Goal: Find specific page/section: Find specific page/section

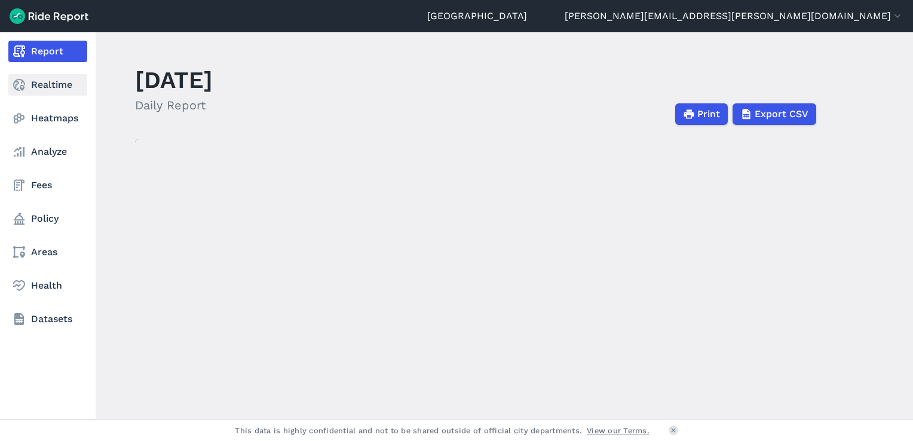
click at [39, 78] on link "Realtime" at bounding box center [47, 85] width 79 height 22
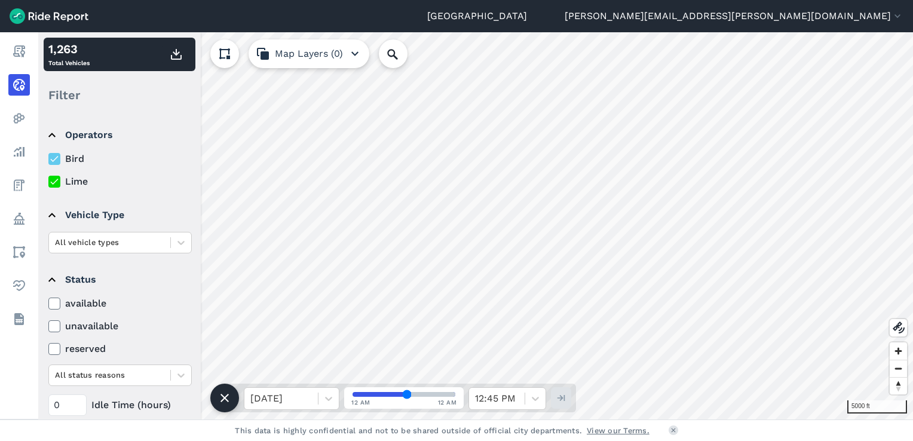
click at [55, 179] on icon at bounding box center [54, 182] width 11 height 12
click at [48, 179] on input "Lime" at bounding box center [48, 178] width 0 height 8
click at [53, 159] on icon at bounding box center [54, 159] width 11 height 12
click at [48, 159] on input "Bird" at bounding box center [48, 156] width 0 height 8
click at [54, 183] on use at bounding box center [54, 182] width 8 height 6
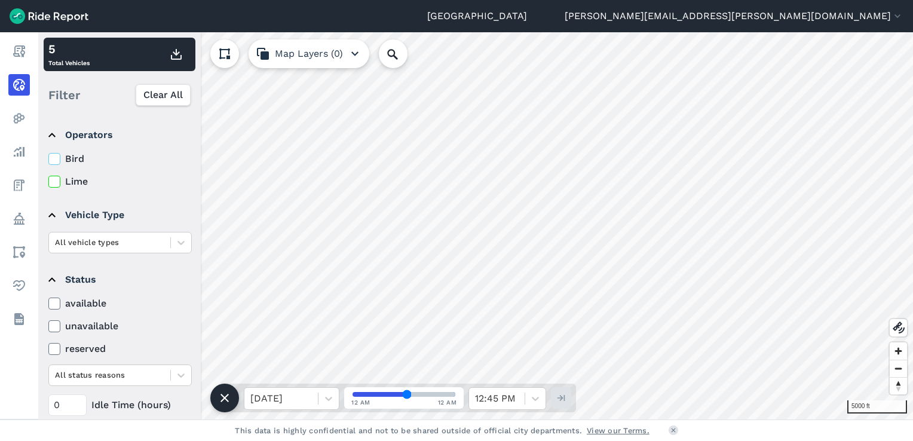
click at [48, 182] on input "Lime" at bounding box center [48, 178] width 0 height 8
click at [53, 162] on icon at bounding box center [54, 159] width 11 height 12
click at [48, 160] on input "Bird" at bounding box center [48, 156] width 0 height 8
click at [53, 187] on icon at bounding box center [54, 182] width 11 height 12
click at [48, 182] on input "Lime" at bounding box center [48, 178] width 0 height 8
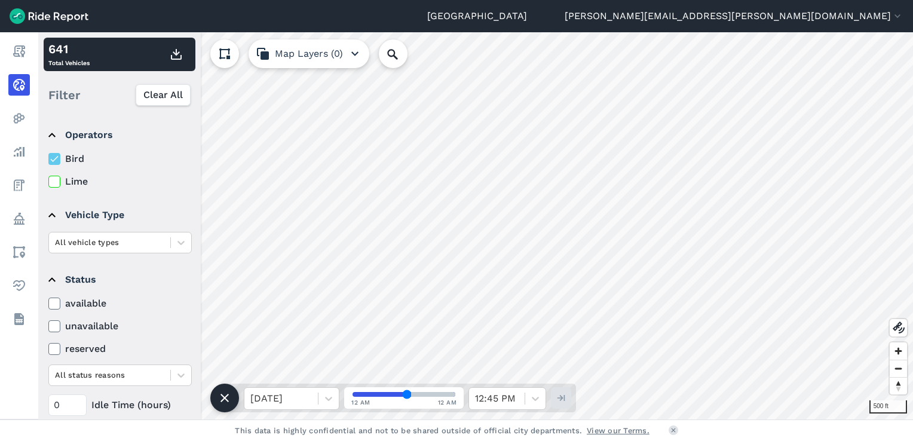
click at [57, 182] on icon at bounding box center [54, 182] width 11 height 12
click at [48, 182] on input "Lime" at bounding box center [48, 178] width 0 height 8
click at [58, 157] on icon at bounding box center [54, 159] width 11 height 12
click at [48, 157] on input "Bird" at bounding box center [48, 156] width 0 height 8
click at [631, 440] on html "Louisville [PERSON_NAME][EMAIL_ADDRESS][PERSON_NAME][DOMAIN_NAME] Settings Term…" at bounding box center [456, 220] width 913 height 441
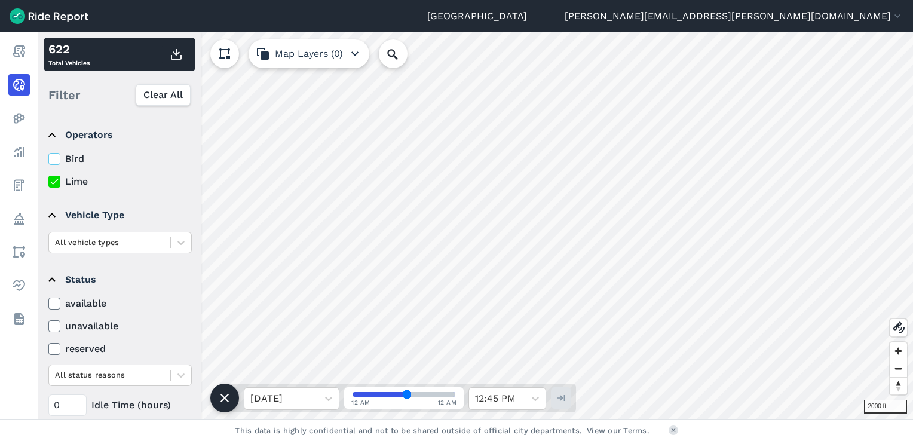
click at [56, 156] on icon at bounding box center [54, 159] width 11 height 12
click at [48, 156] on input "Bird" at bounding box center [48, 156] width 0 height 8
click at [56, 156] on icon at bounding box center [54, 159] width 11 height 12
click at [48, 156] on input "Bird" at bounding box center [48, 156] width 0 height 8
click at [56, 156] on icon at bounding box center [54, 159] width 11 height 12
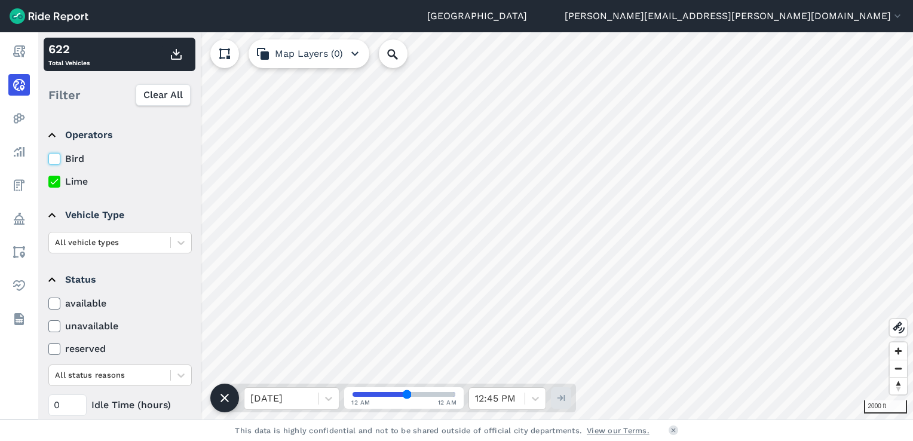
click at [48, 156] on input "Bird" at bounding box center [48, 156] width 0 height 8
click at [56, 156] on icon at bounding box center [54, 159] width 11 height 12
click at [48, 156] on input "Bird" at bounding box center [48, 156] width 0 height 8
